Goal: Navigation & Orientation: Find specific page/section

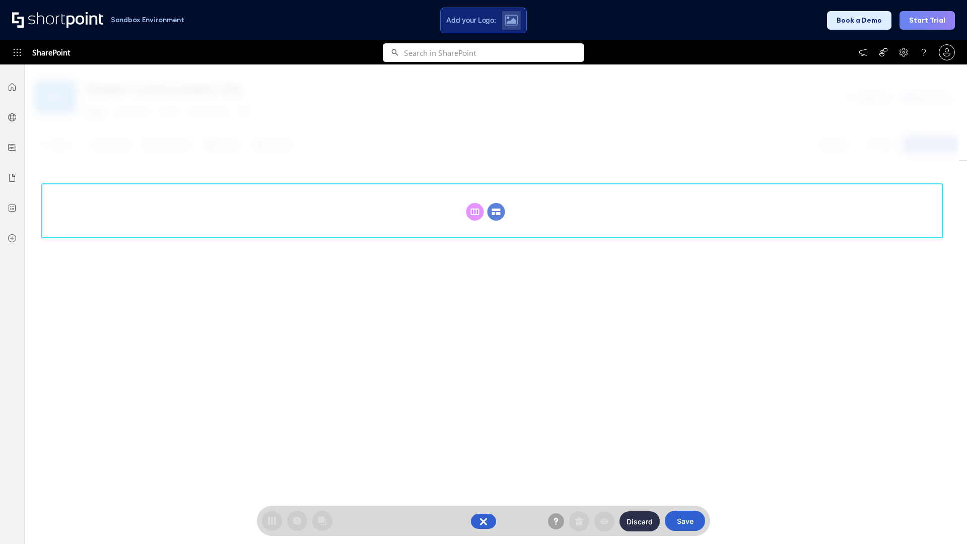
click at [496, 211] on circle at bounding box center [496, 212] width 18 height 18
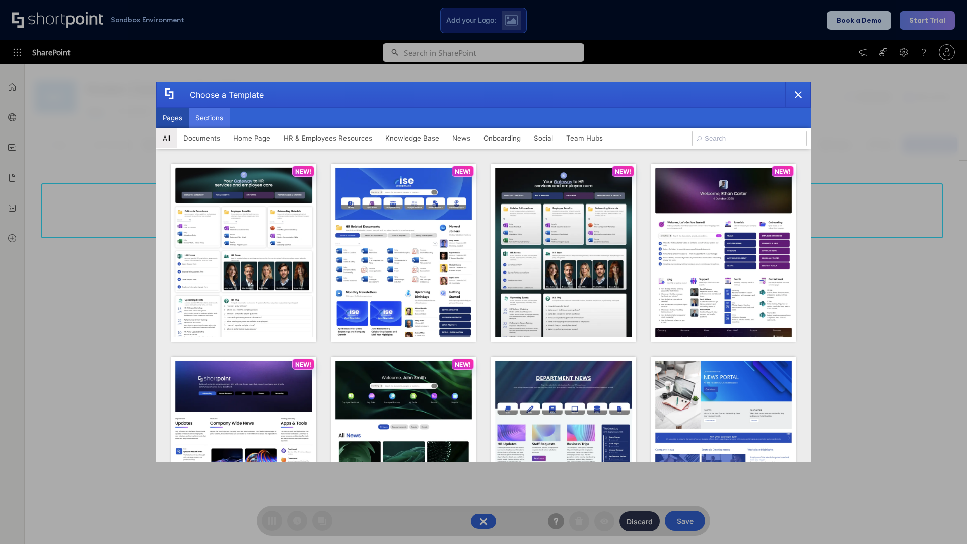
click at [209, 118] on button "Sections" at bounding box center [209, 118] width 41 height 20
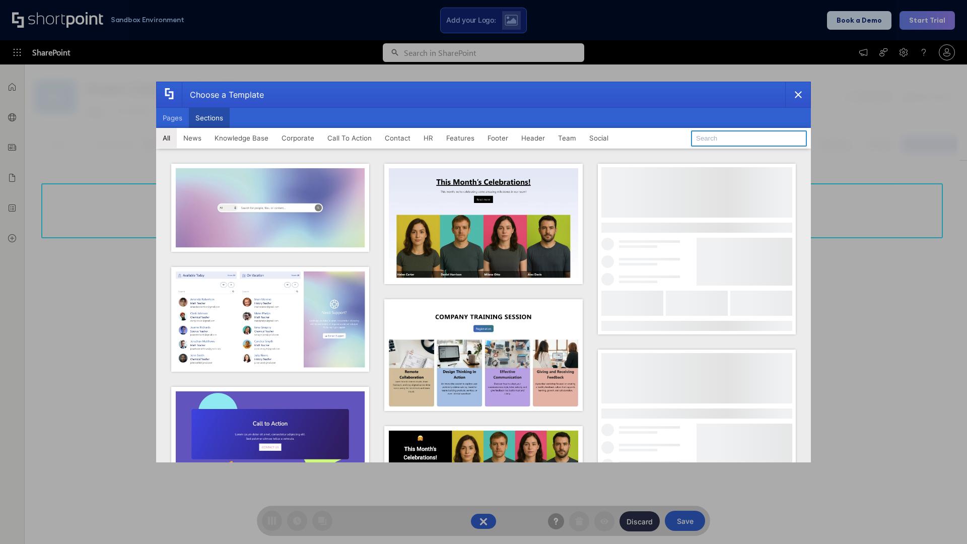
type input "Contact Us 2"
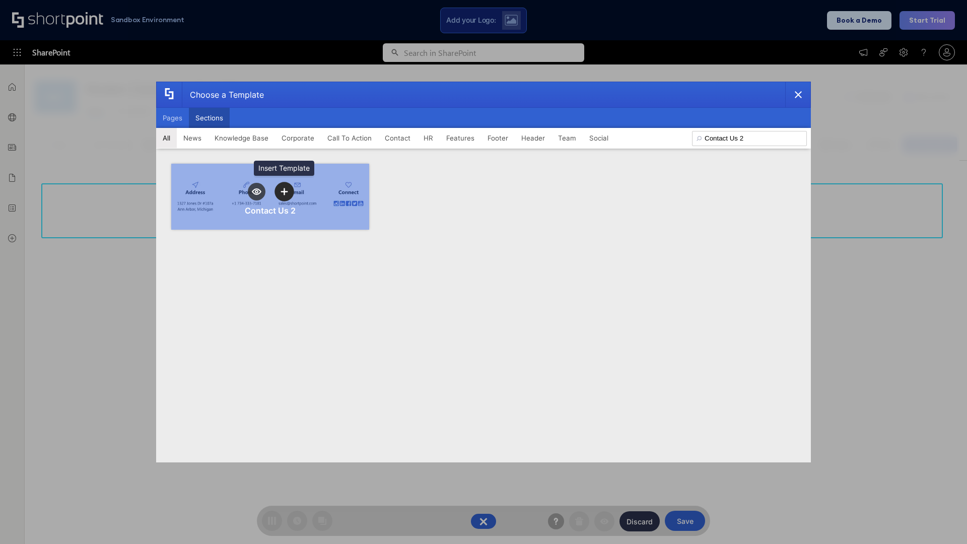
click at [284, 191] on icon "template selector" at bounding box center [283, 191] width 7 height 7
